Goal: Use online tool/utility: Utilize a website feature to perform a specific function

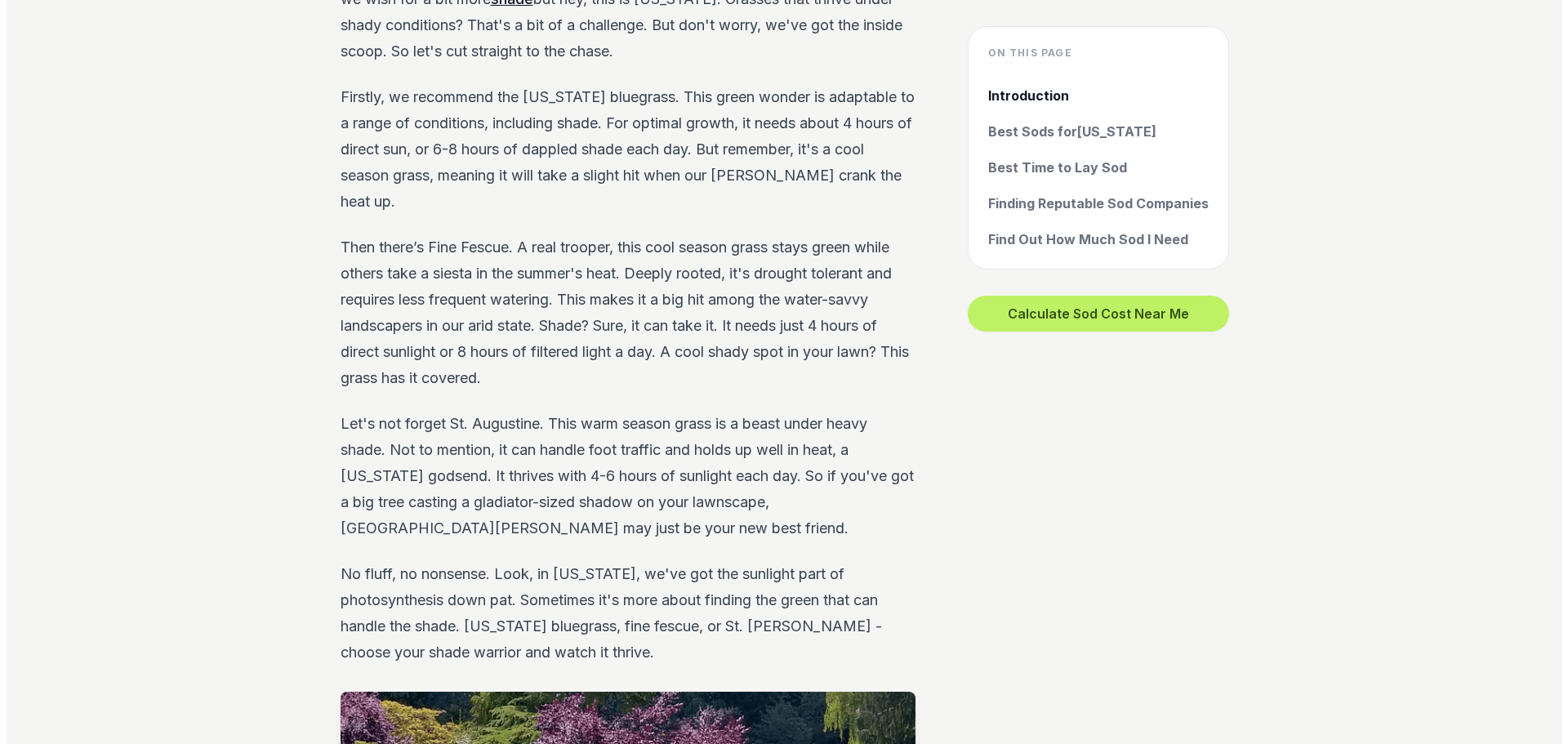
scroll to position [2941, 0]
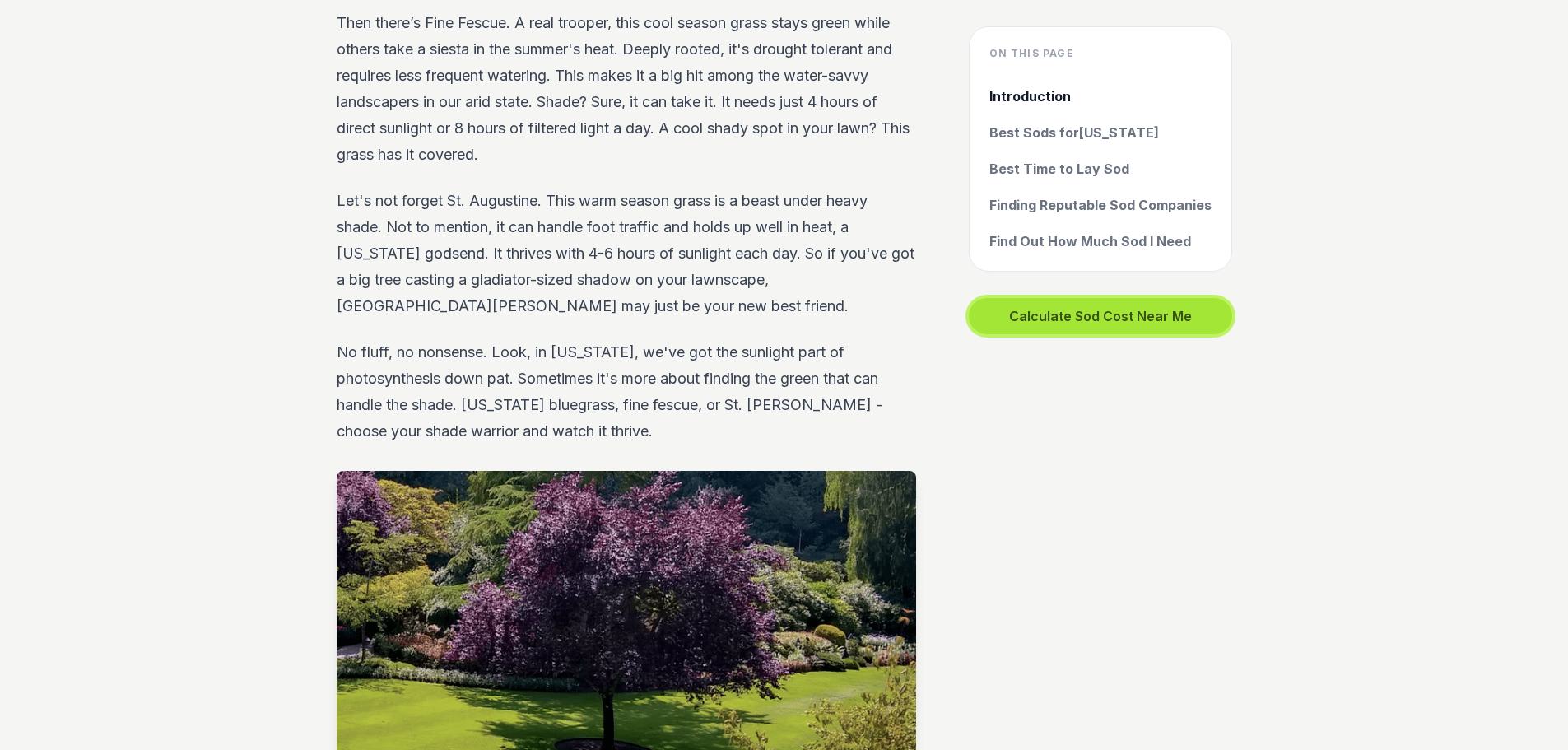
click at [1172, 308] on button "Calculate Sod Cost Near Me" at bounding box center [1100, 316] width 263 height 37
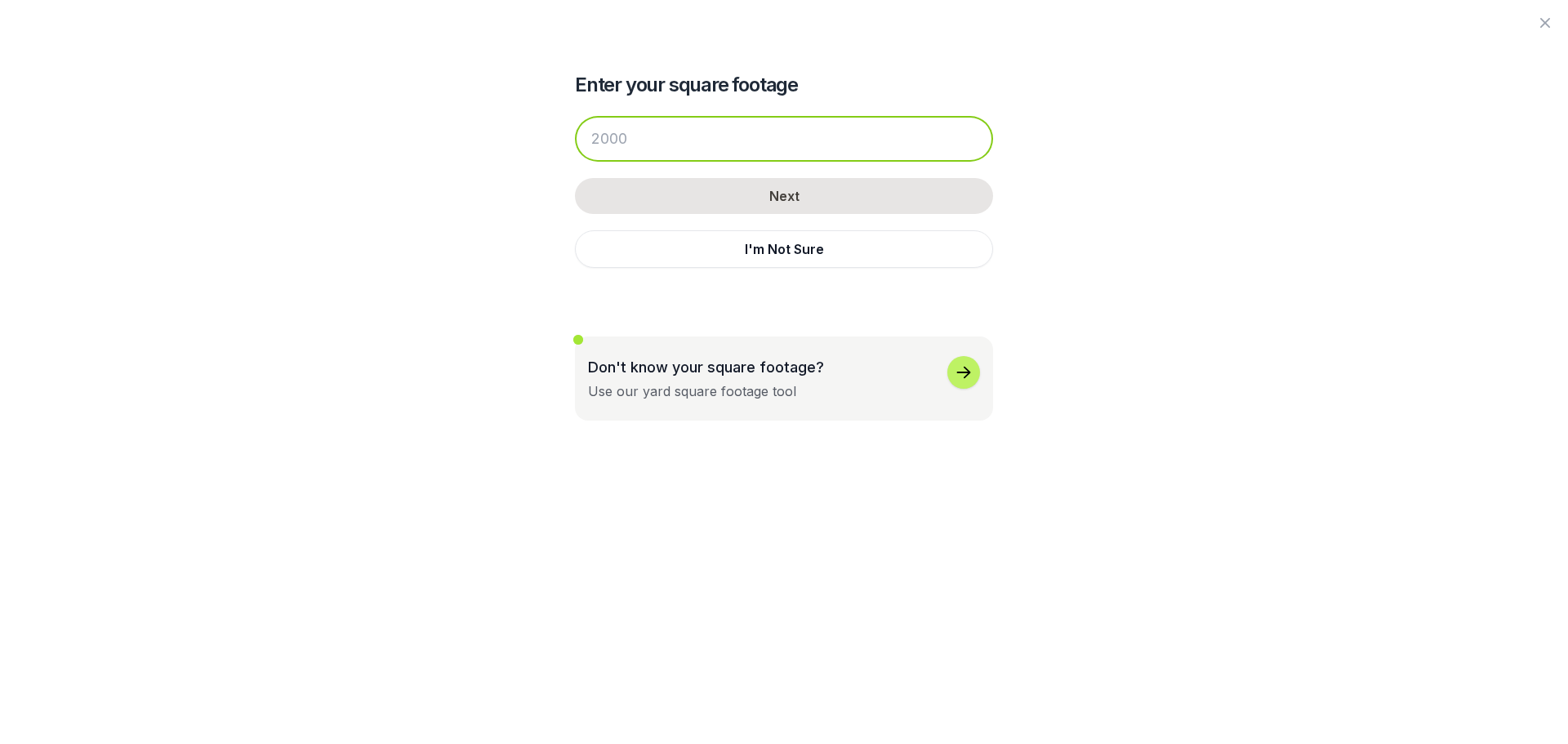
click at [659, 127] on input "number" at bounding box center [784, 139] width 418 height 45
drag, startPoint x: 752, startPoint y: 124, endPoint x: 832, endPoint y: 126, distance: 80.0
click at [752, 124] on input "number" at bounding box center [784, 139] width 418 height 45
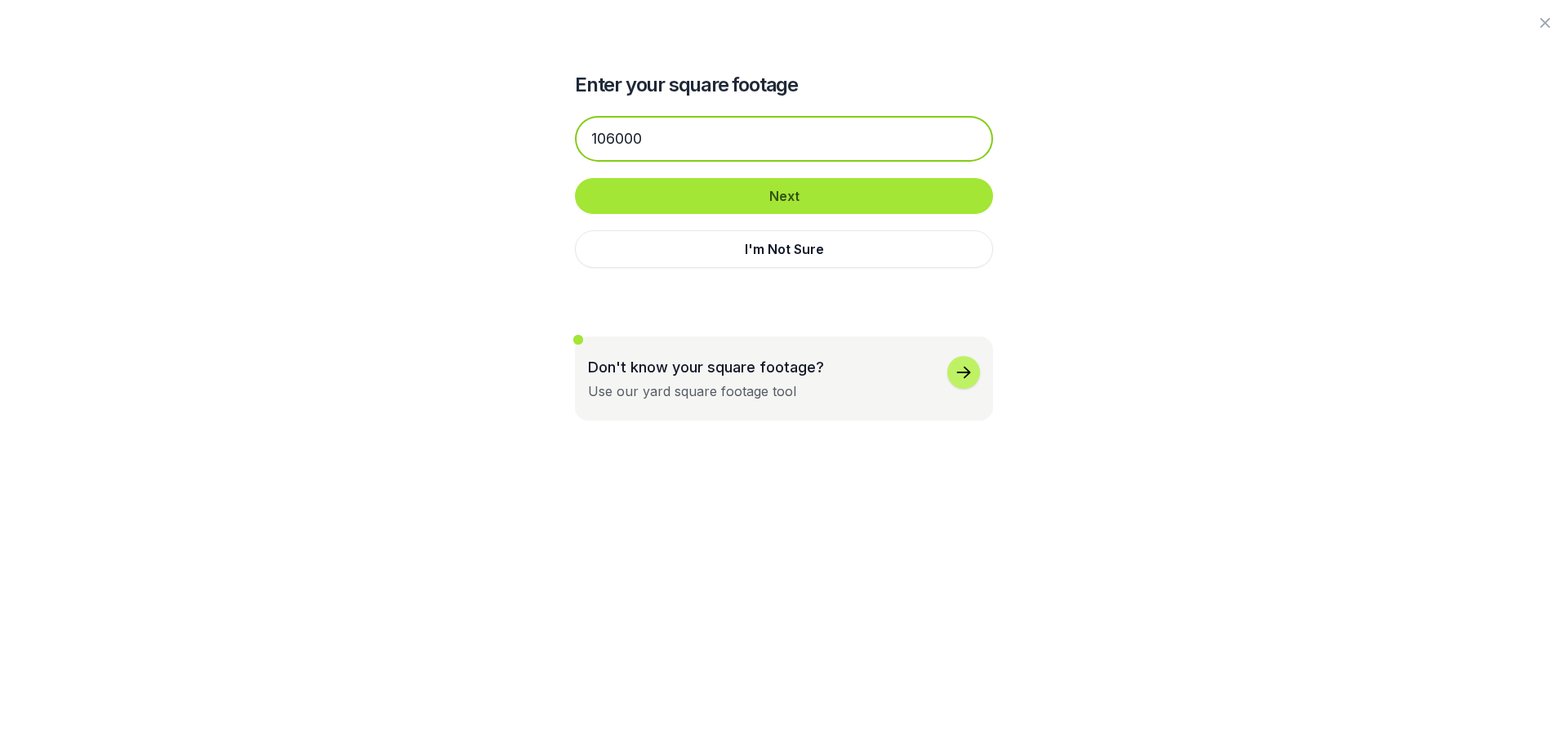
type input "106000"
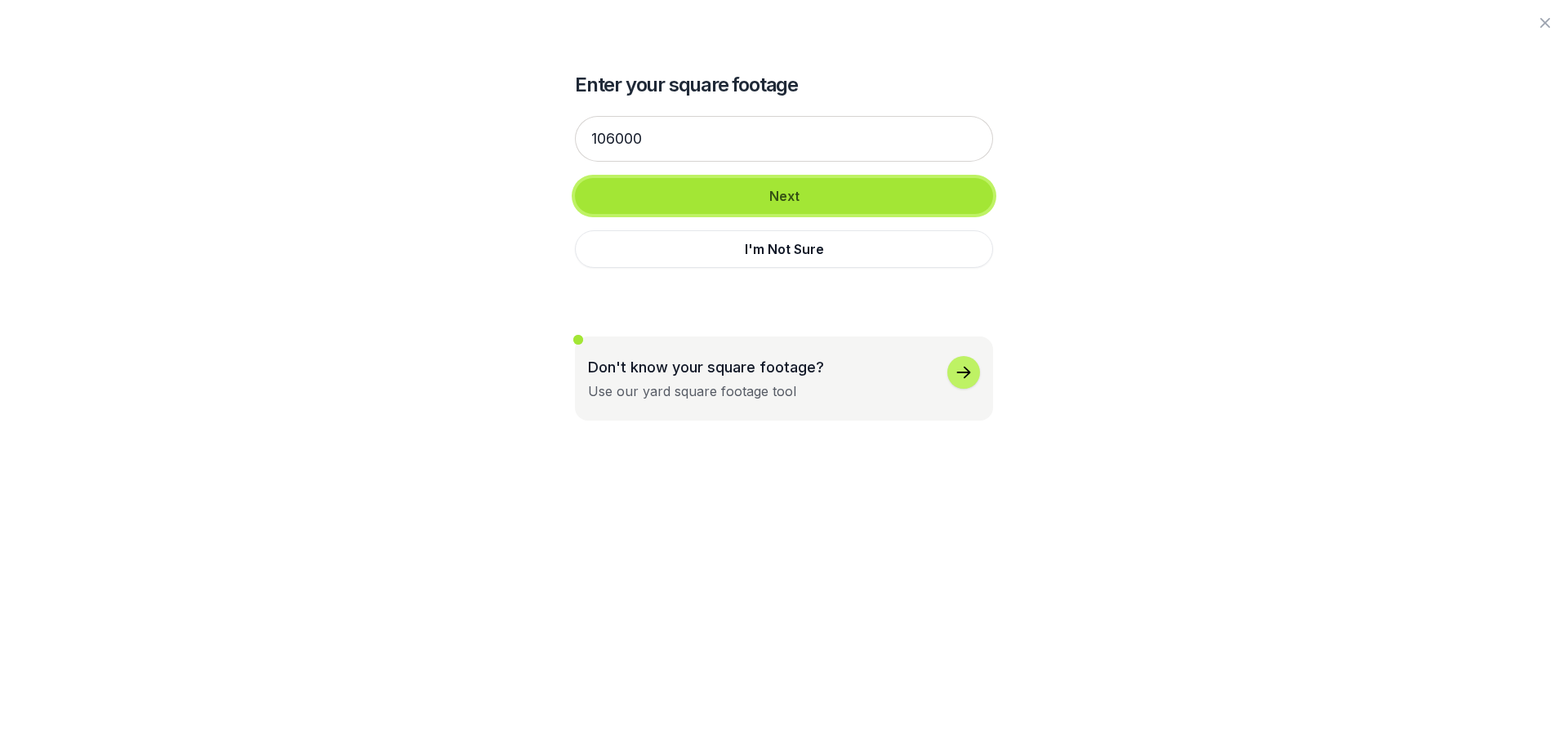
click at [874, 208] on button "Next" at bounding box center [784, 196] width 418 height 36
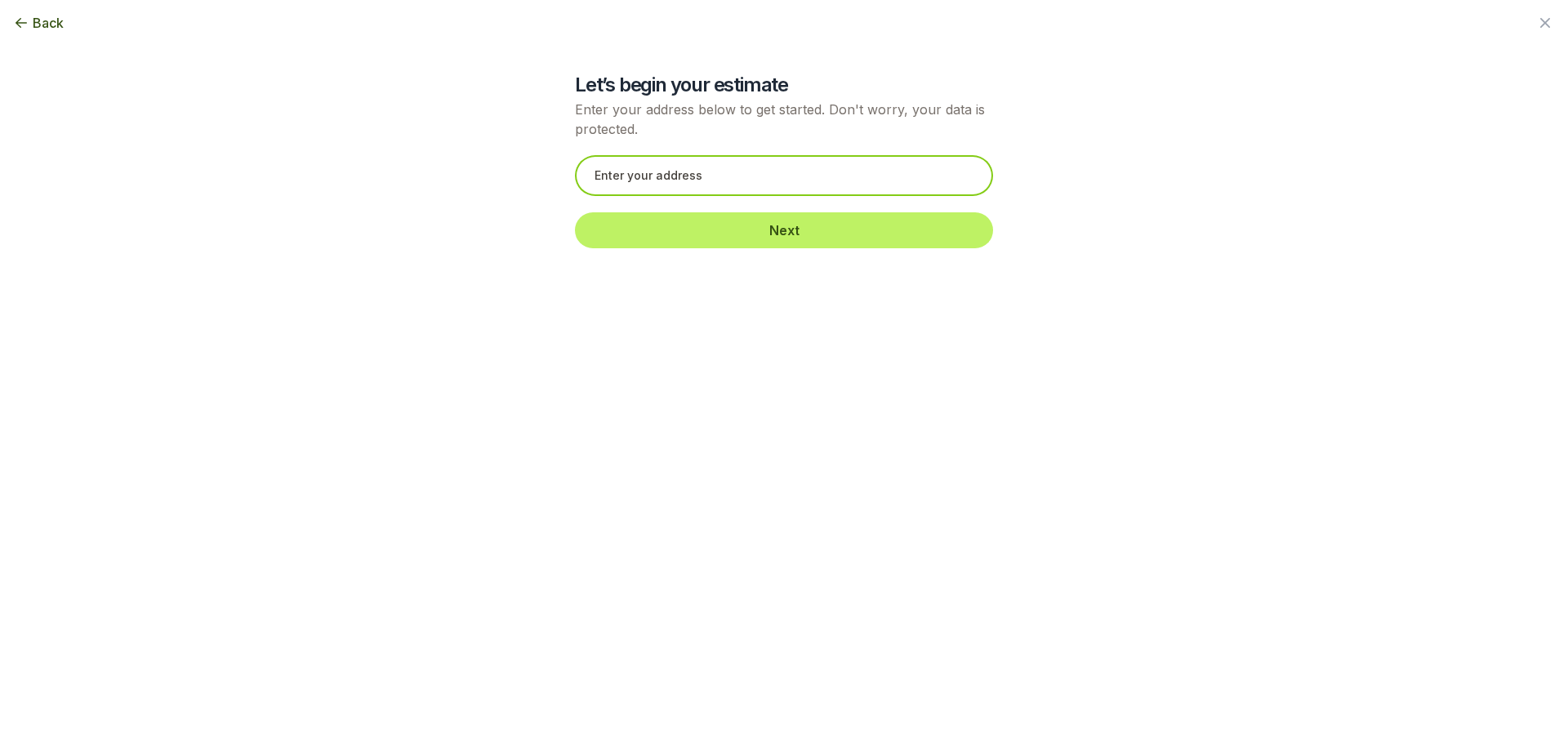
click at [630, 168] on input "text" at bounding box center [784, 176] width 418 height 41
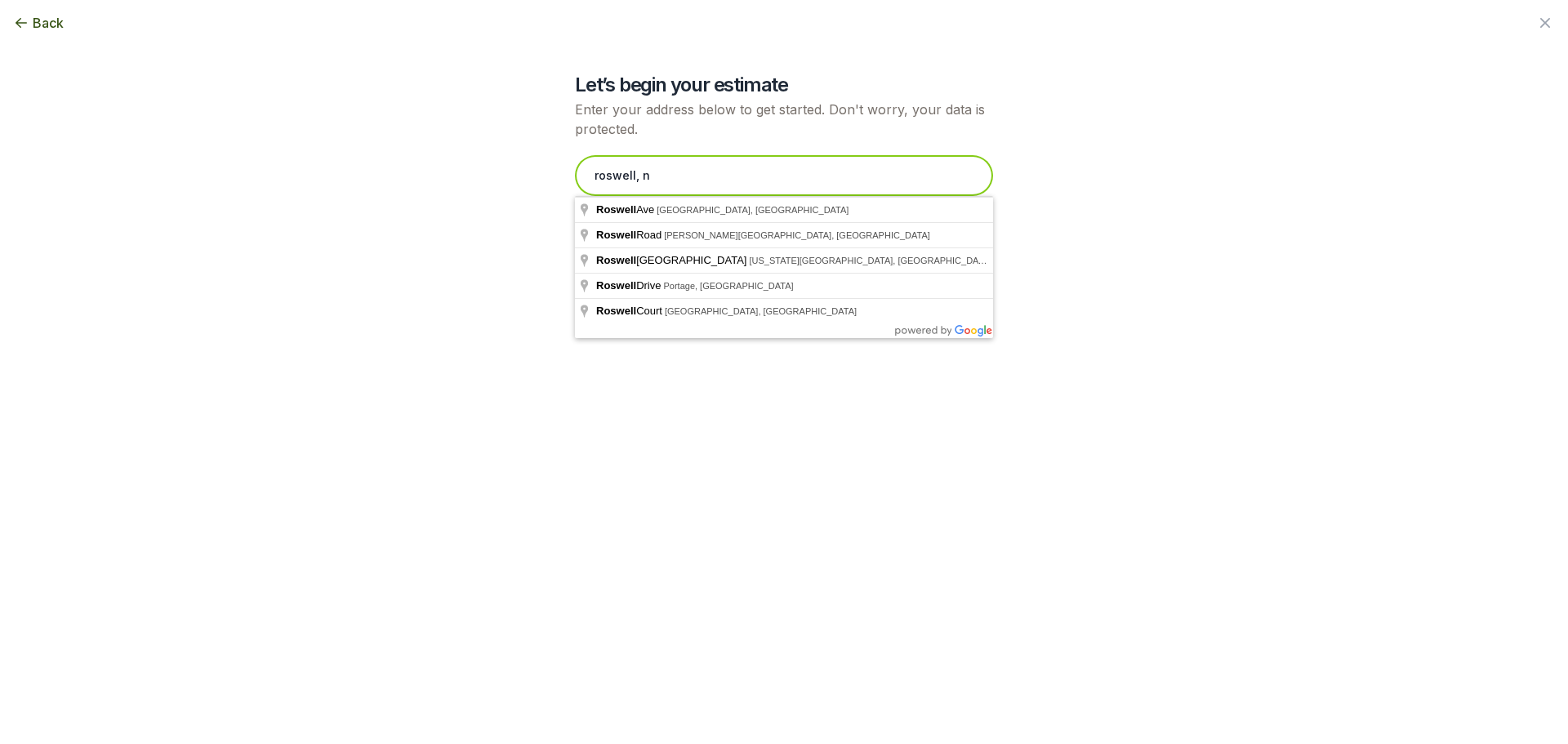
type input "roswell, [GEOGRAPHIC_DATA]"
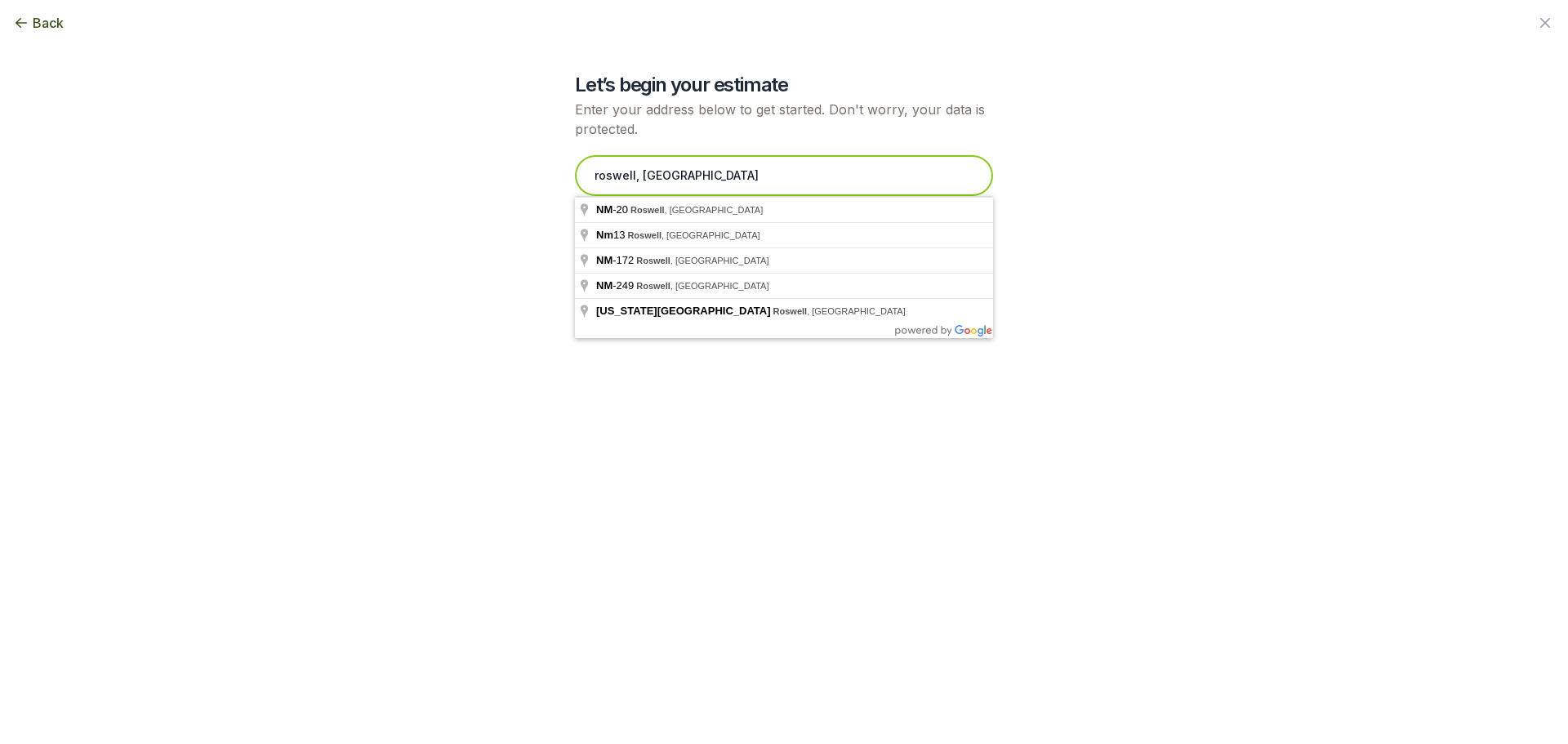
drag, startPoint x: 678, startPoint y: 173, endPoint x: 388, endPoint y: 157, distance: 290.4
click at [388, 157] on div "Let’s begin your estimate Enter your address below to get started. Don't worry,…" at bounding box center [784, 132] width 888 height 265
